Goal: Complete application form

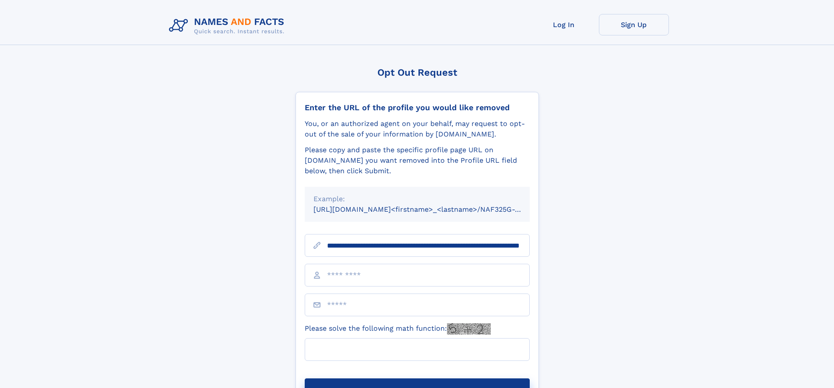
scroll to position [0, 93]
type input "**********"
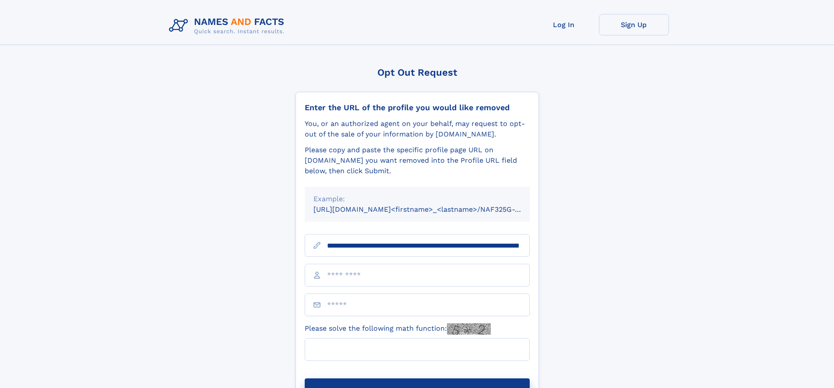
scroll to position [0, 93]
type input "**********"
